Goal: Task Accomplishment & Management: Manage account settings

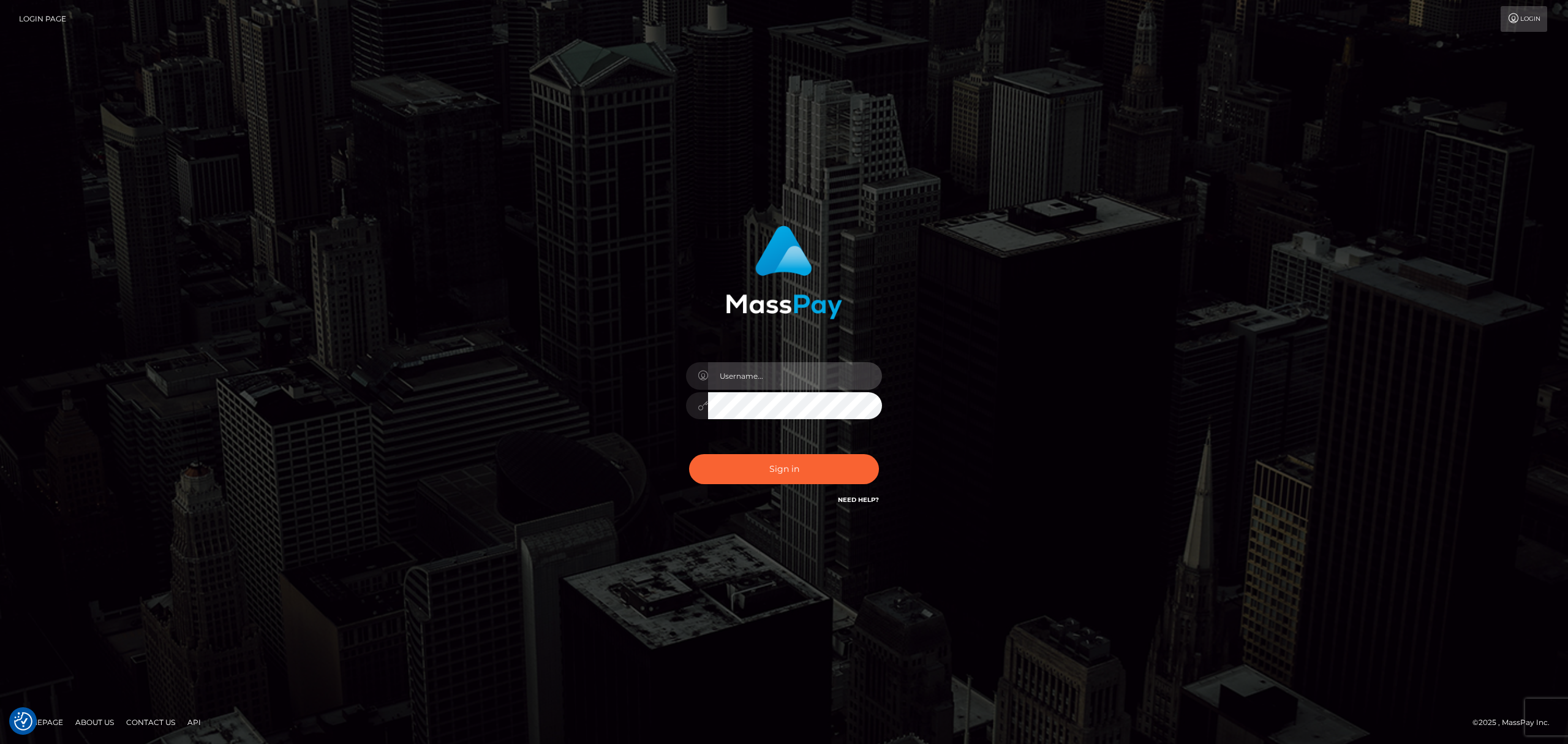
drag, startPoint x: 767, startPoint y: 378, endPoint x: 773, endPoint y: 387, distance: 10.8
click at [767, 378] on input "text" at bounding box center [795, 376] width 174 height 27
type input "[PERSON_NAME]"
click at [796, 461] on button "Sign in" at bounding box center [784, 468] width 190 height 30
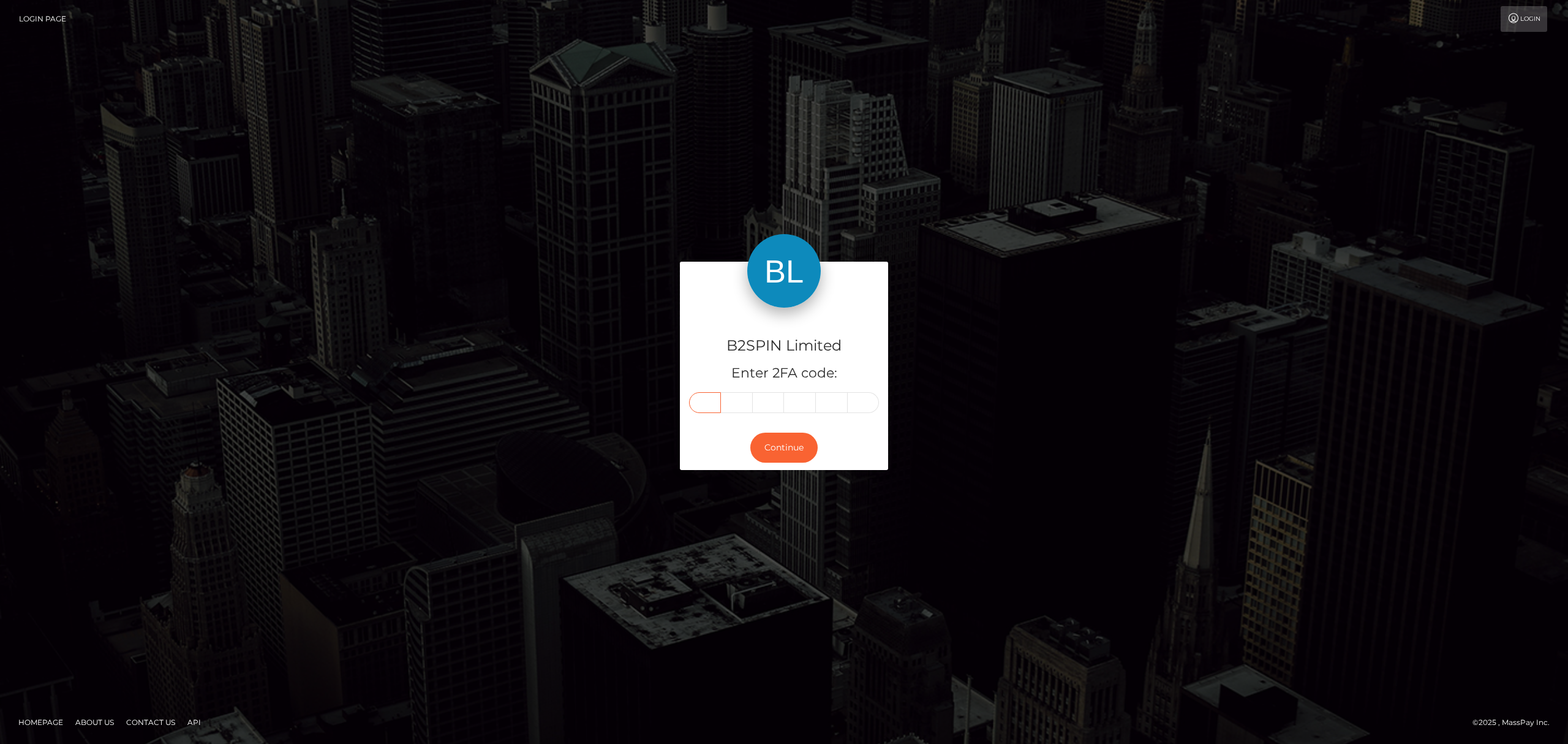
click at [703, 403] on input "text" at bounding box center [705, 402] width 32 height 21
paste input "6"
type input "6"
type input "0"
type input "9"
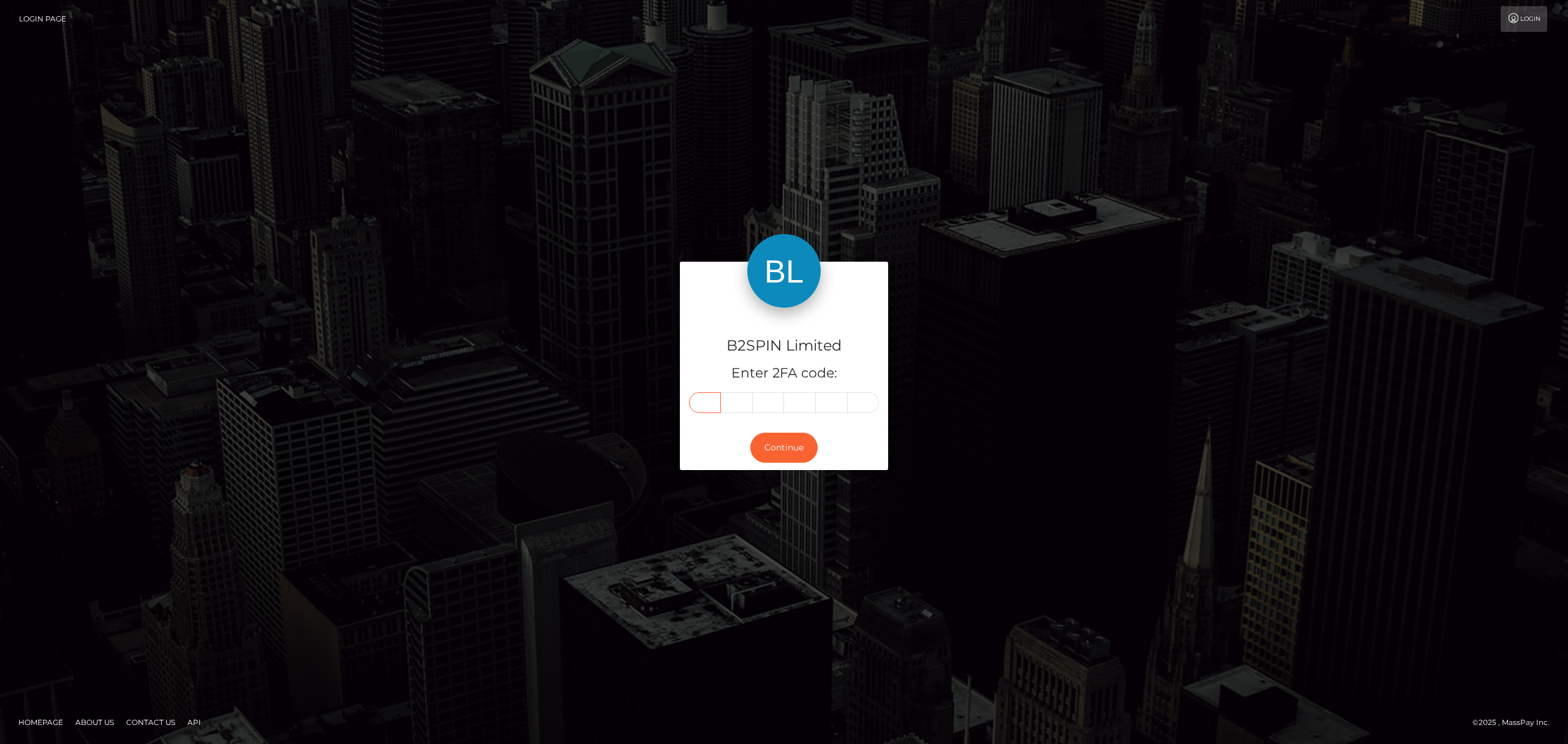
type input "3"
type input "9"
type input "3"
click at [776, 449] on button "Continue" at bounding box center [784, 447] width 67 height 30
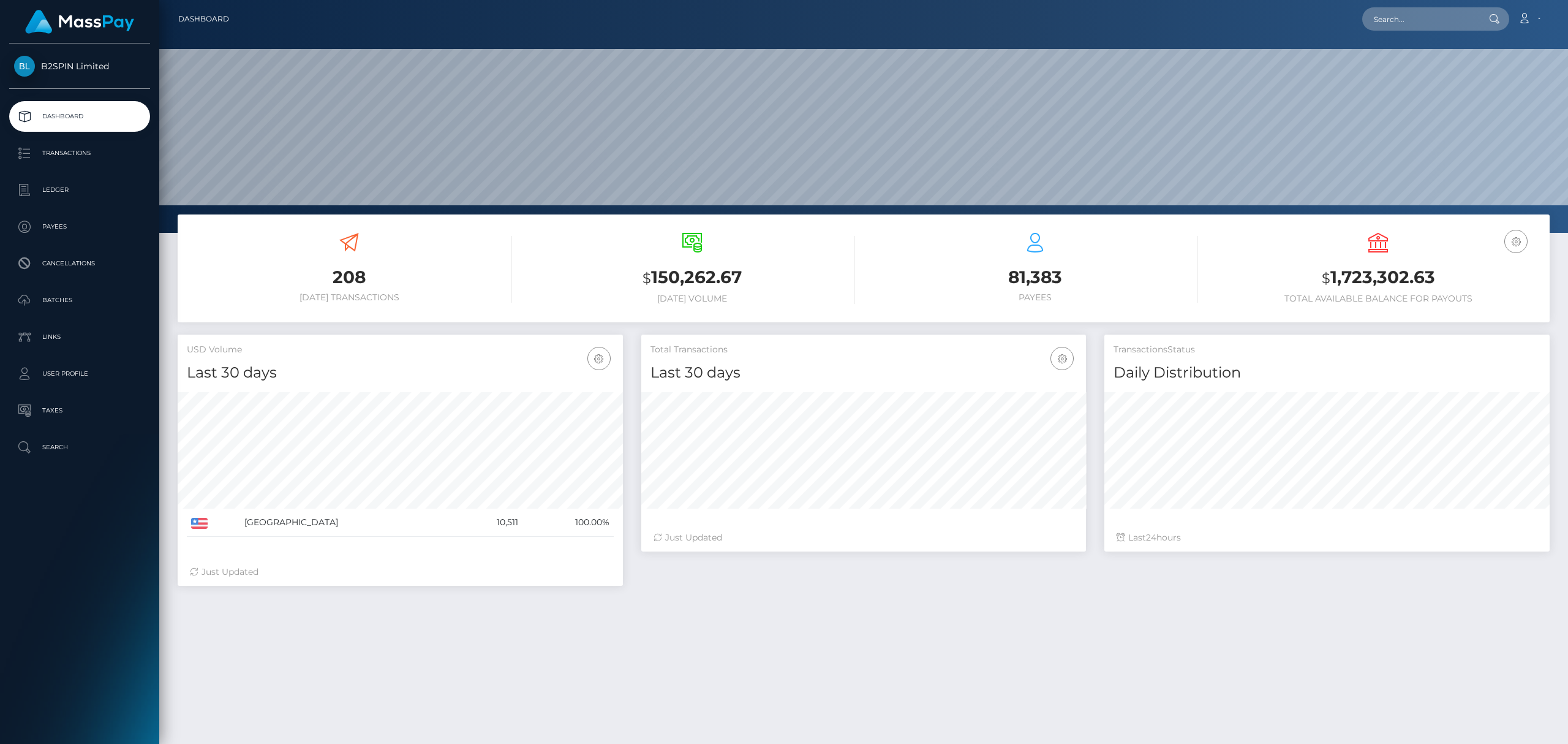
scroll to position [217, 444]
drag, startPoint x: 1418, startPoint y: 285, endPoint x: 1261, endPoint y: 291, distance: 157.1
click at [1329, 278] on h3 "$ 1,723,302.63" at bounding box center [1378, 278] width 325 height 25
copy h3 "1,723,302.63"
